Goal: Task Accomplishment & Management: Use online tool/utility

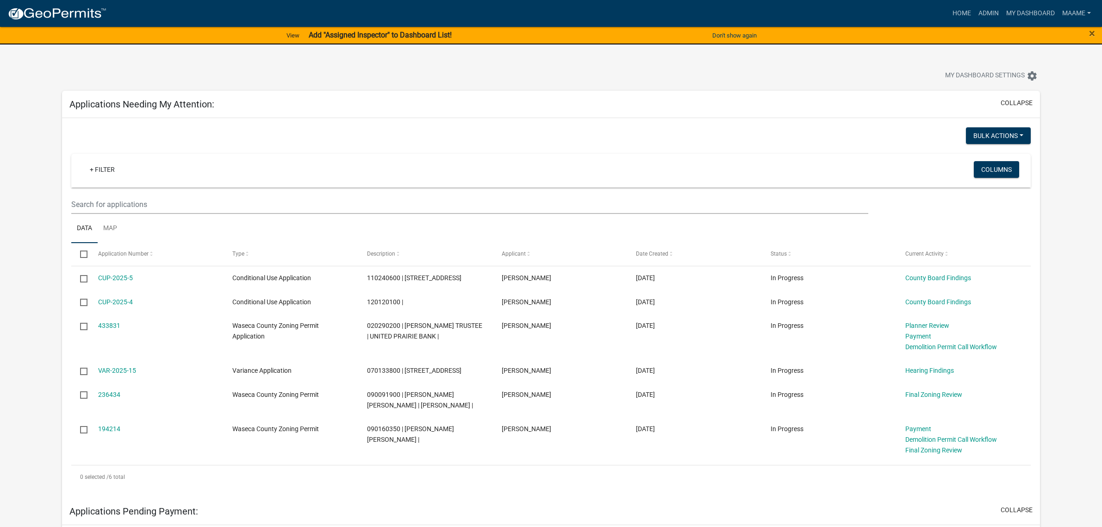
scroll to position [854, 0]
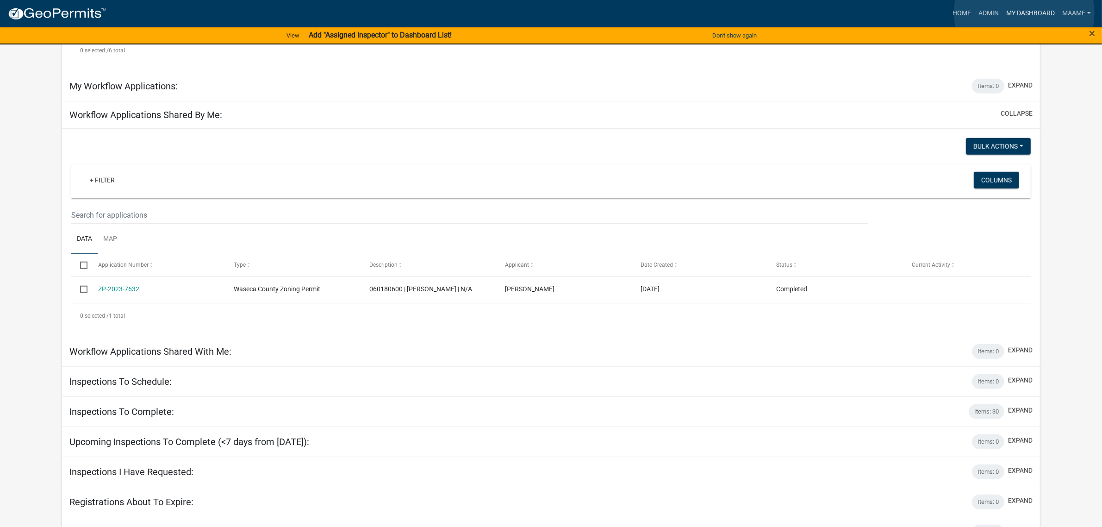
click at [1024, 13] on link "My Dashboard" at bounding box center [1030, 14] width 56 height 18
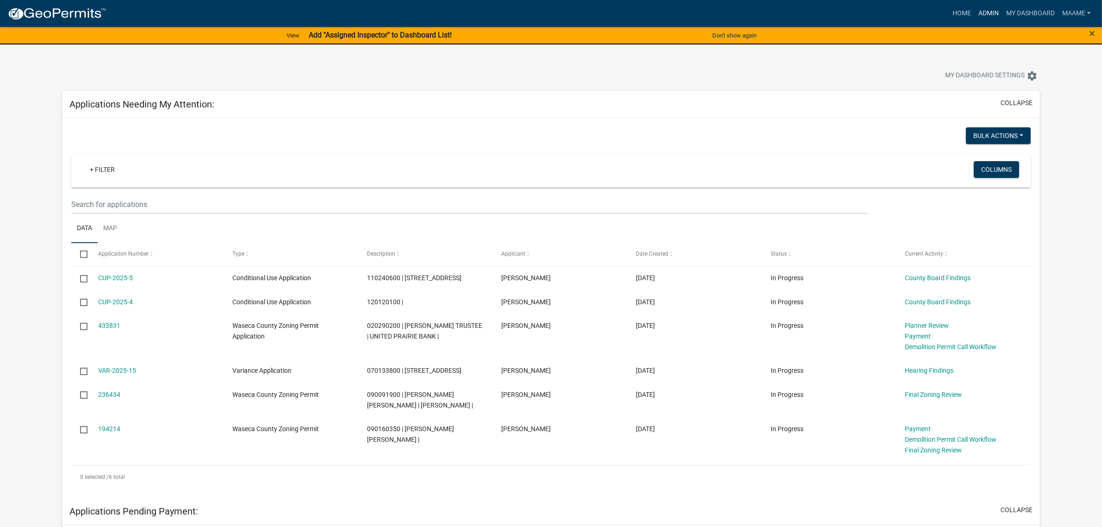
click at [984, 11] on link "Admin" at bounding box center [988, 14] width 28 height 18
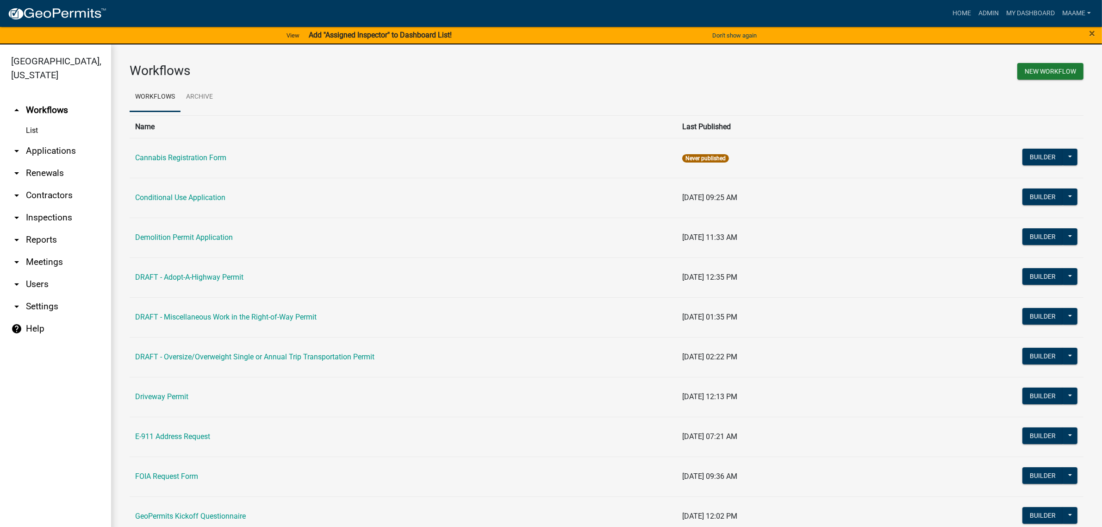
click at [59, 156] on link "arrow_drop_down Applications" at bounding box center [55, 151] width 111 height 22
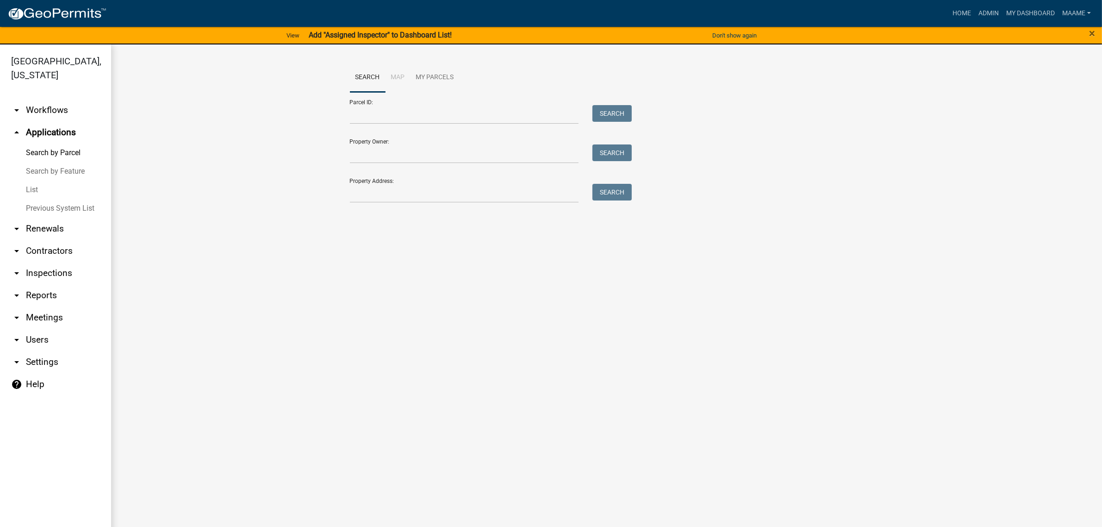
click at [38, 184] on link "List" at bounding box center [55, 189] width 111 height 19
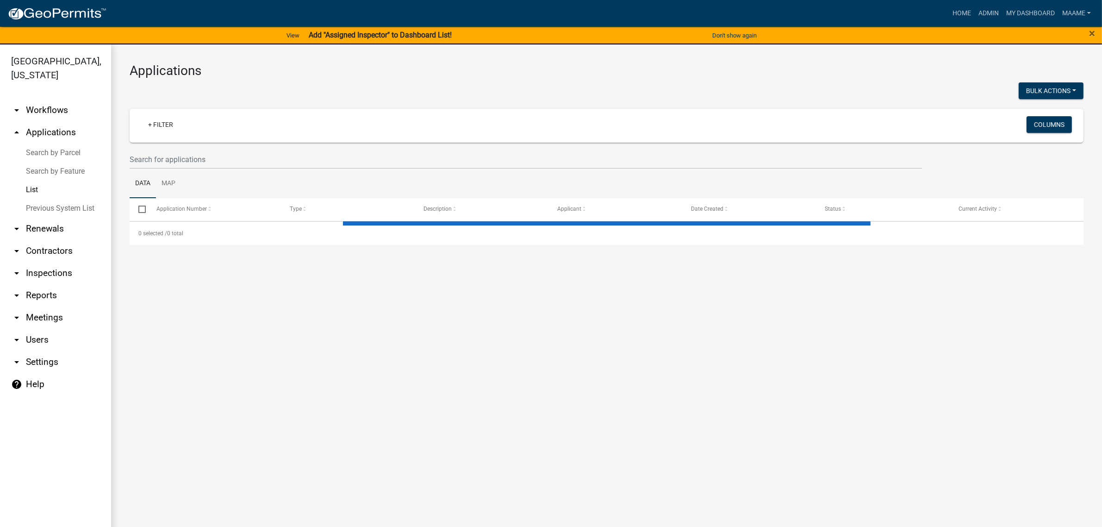
select select "2: 50"
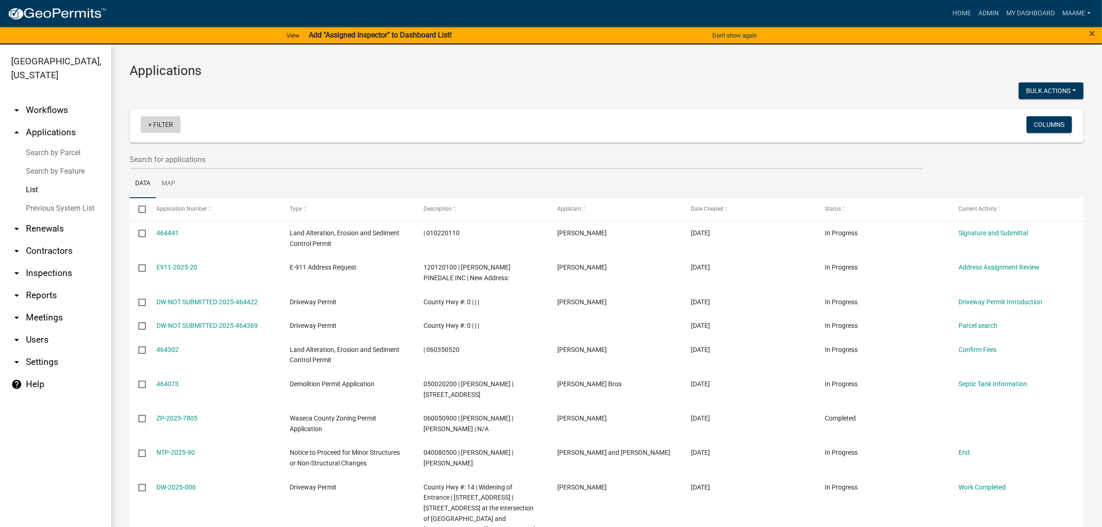
click at [157, 128] on link "+ Filter" at bounding box center [161, 124] width 40 height 17
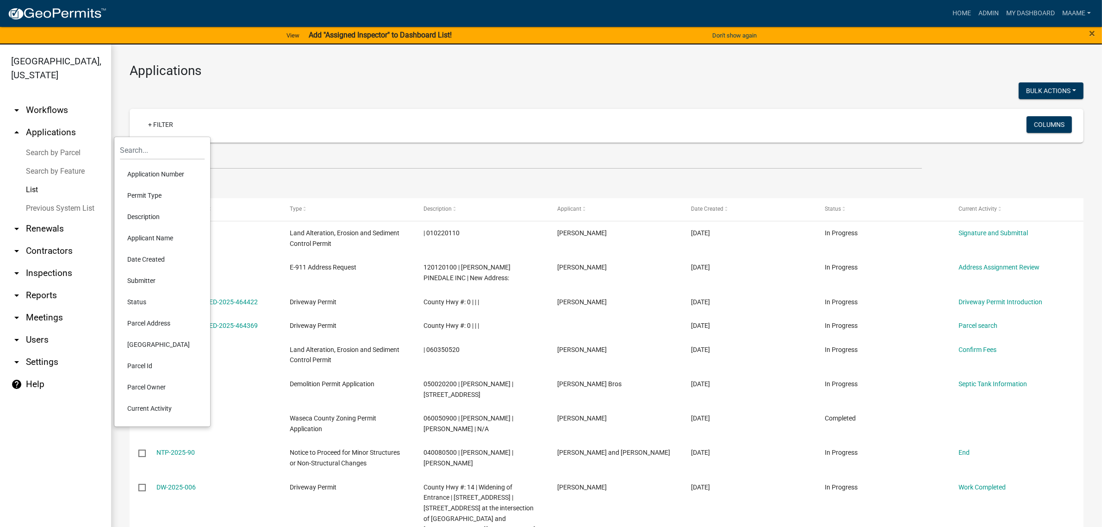
click at [147, 197] on li "Permit Type" at bounding box center [162, 195] width 85 height 21
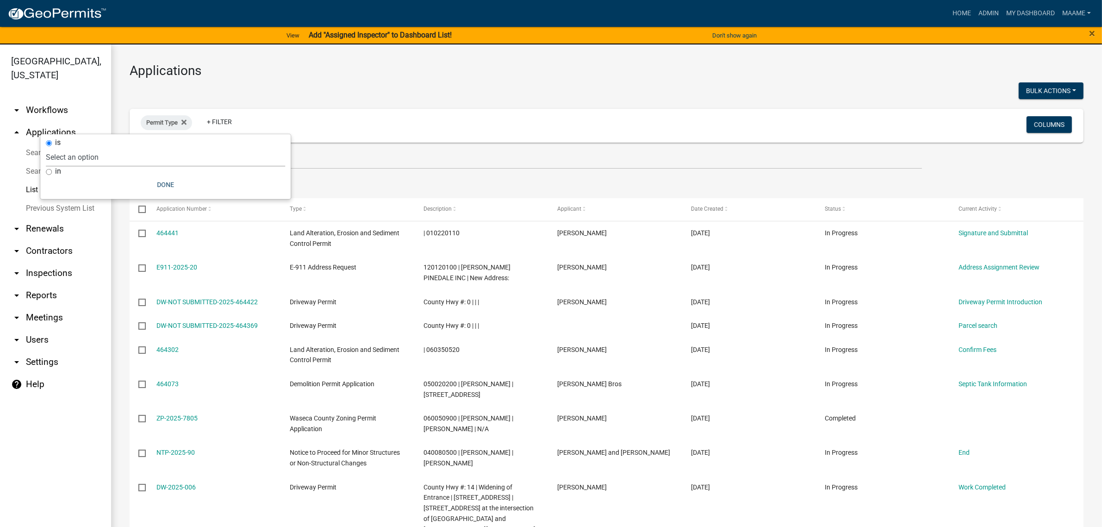
click at [143, 148] on select "Select an option Cannabis Registration Form Conditional Use Application Demolit…" at bounding box center [165, 157] width 239 height 19
select select "7510a089-77bf-497a-b400-388bd77c34f5"
click at [105, 148] on select "Select an option Cannabis Registration Form Conditional Use Application Demolit…" at bounding box center [165, 157] width 239 height 19
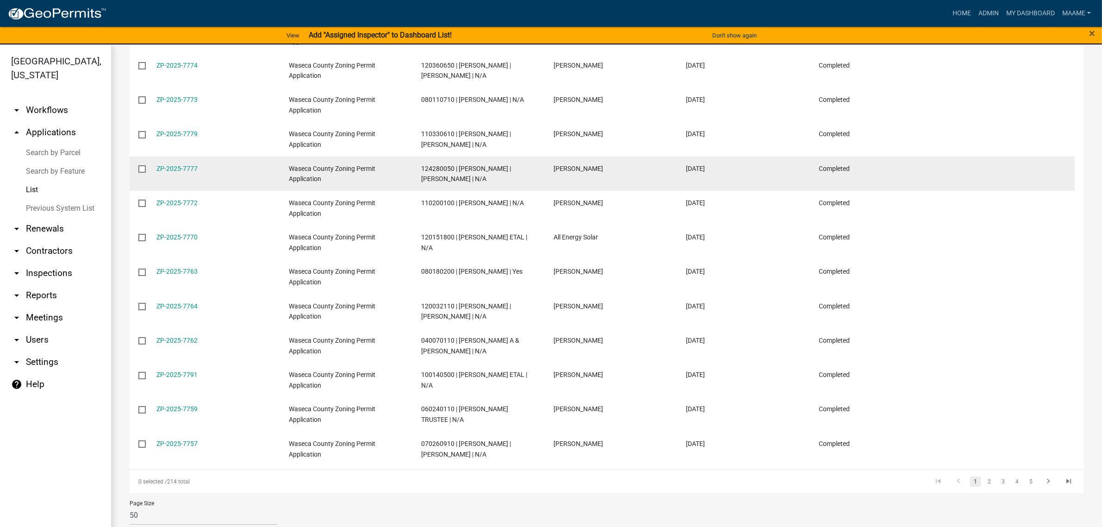
scroll to position [1518, 0]
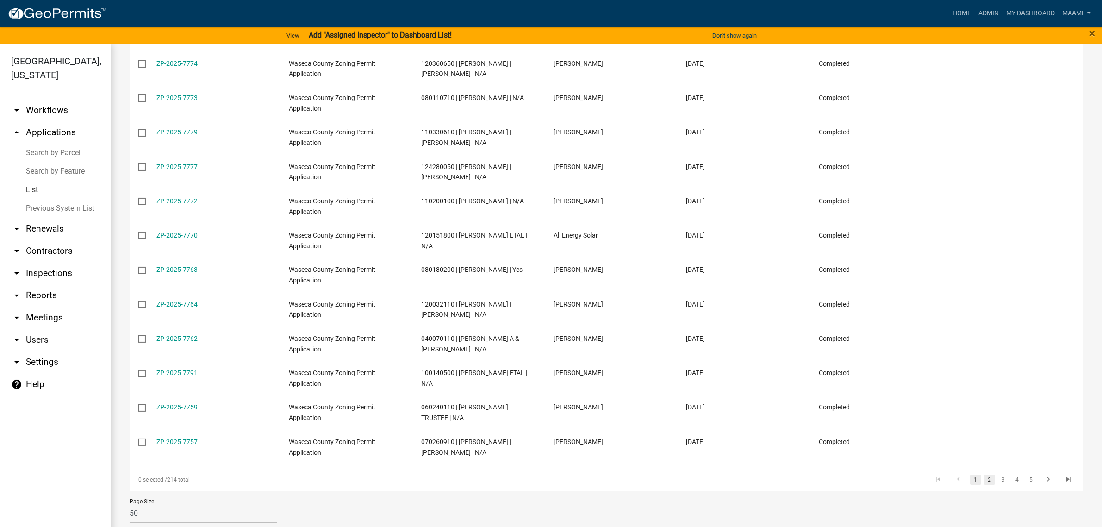
click at [984, 474] on link "2" at bounding box center [989, 479] width 11 height 10
